Goal: Find specific page/section: Find specific page/section

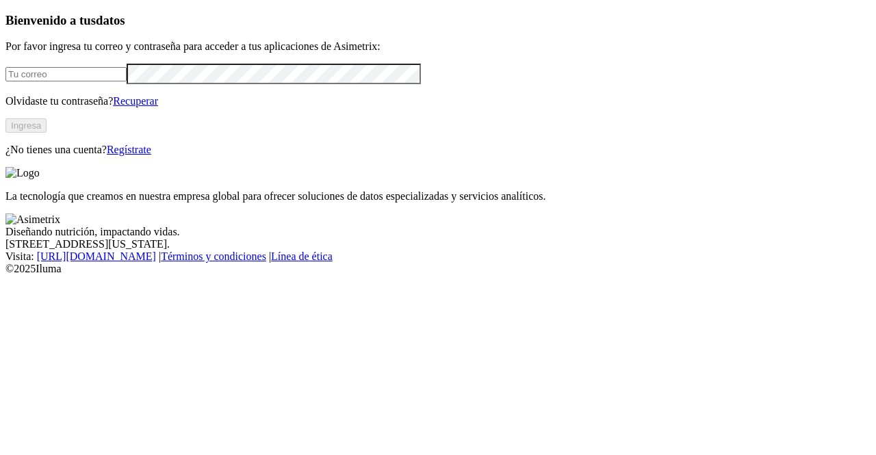
type input "[PERSON_NAME][EMAIL_ADDRESS][PERSON_NAME][DOMAIN_NAME]"
click at [47, 133] on button "Ingresa" at bounding box center [25, 125] width 41 height 14
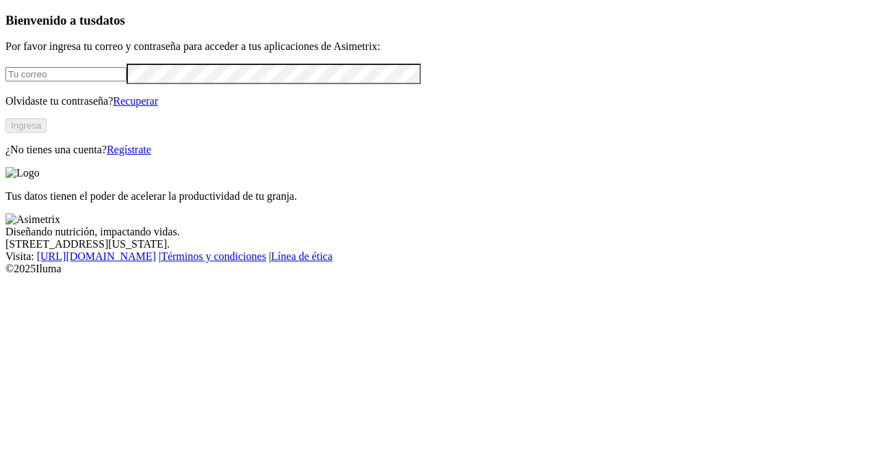
type input "[PERSON_NAME][EMAIL_ADDRESS][PERSON_NAME][DOMAIN_NAME]"
click at [47, 133] on button "Ingresa" at bounding box center [25, 125] width 41 height 14
